Goal: Complete application form

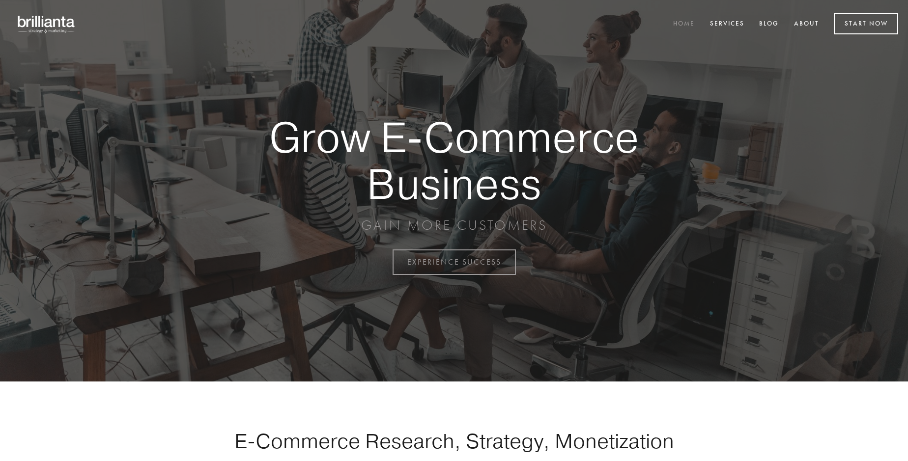
scroll to position [2575, 0]
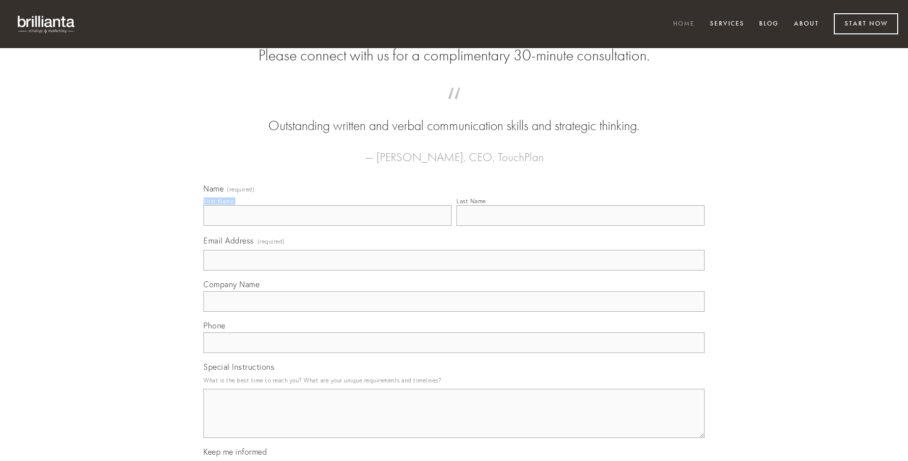
type input "[PERSON_NAME]"
click at [580, 226] on input "Last Name" at bounding box center [580, 215] width 248 height 21
type input "[PERSON_NAME]"
click at [454, 271] on input "Email Address (required)" at bounding box center [453, 260] width 501 height 21
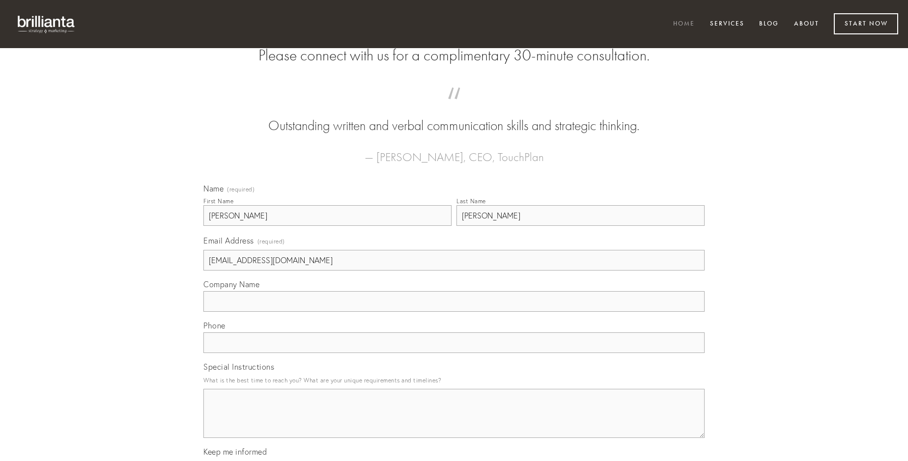
type input "[EMAIL_ADDRESS][DOMAIN_NAME]"
click at [454, 312] on input "Company Name" at bounding box center [453, 301] width 501 height 21
type input "cometes"
click at [454, 353] on input "text" at bounding box center [453, 343] width 501 height 21
click at [454, 422] on textarea "Special Instructions" at bounding box center [453, 413] width 501 height 49
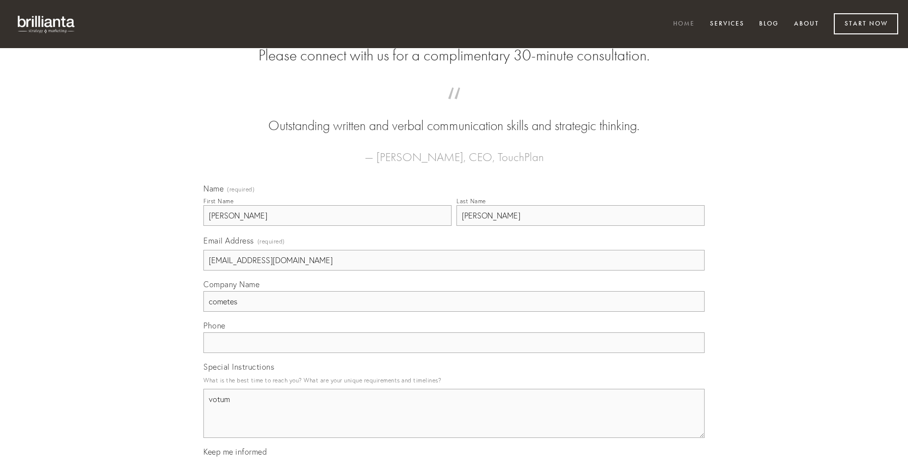
type textarea "votum"
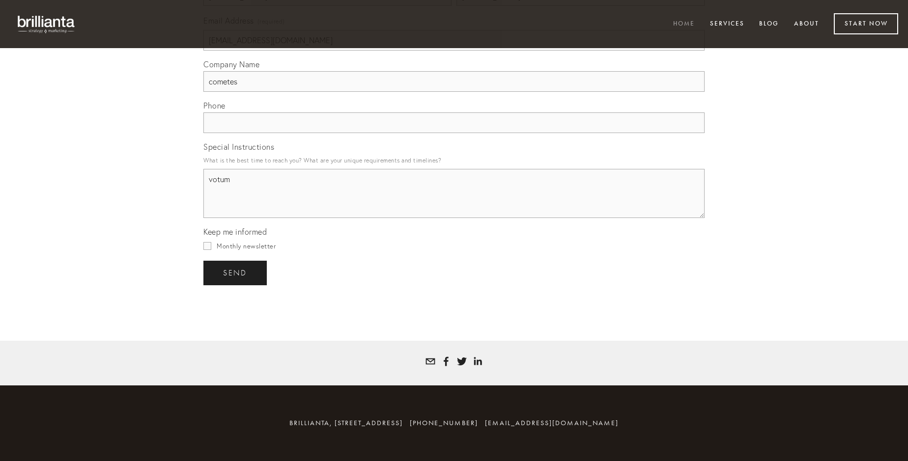
click at [236, 273] on span "send" at bounding box center [235, 273] width 24 height 9
